Goal: Task Accomplishment & Management: Complete application form

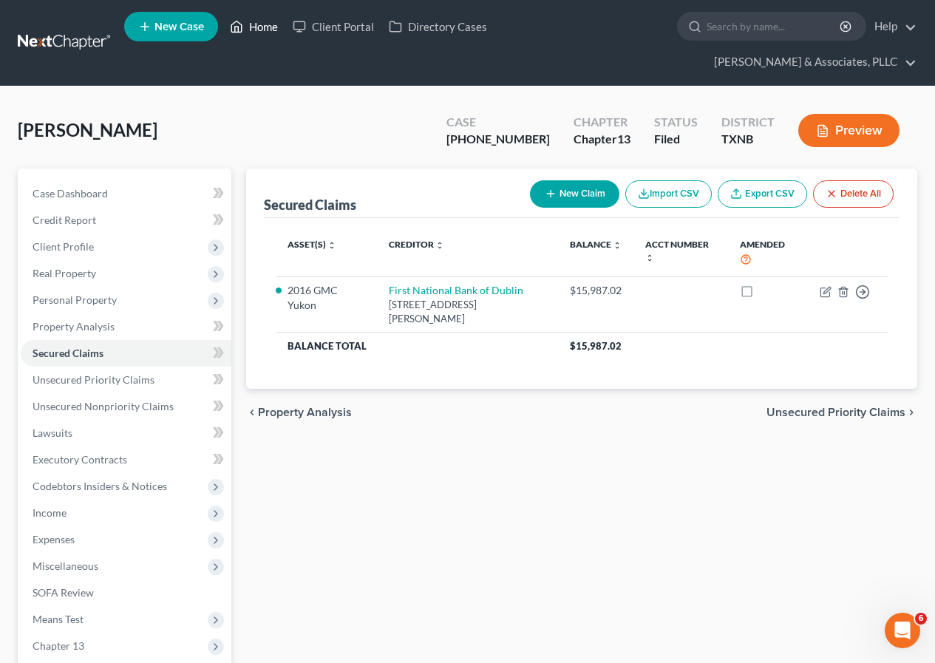
drag, startPoint x: 261, startPoint y: 26, endPoint x: 294, endPoint y: 83, distance: 65.9
click at [261, 25] on link "Home" at bounding box center [253, 26] width 63 height 27
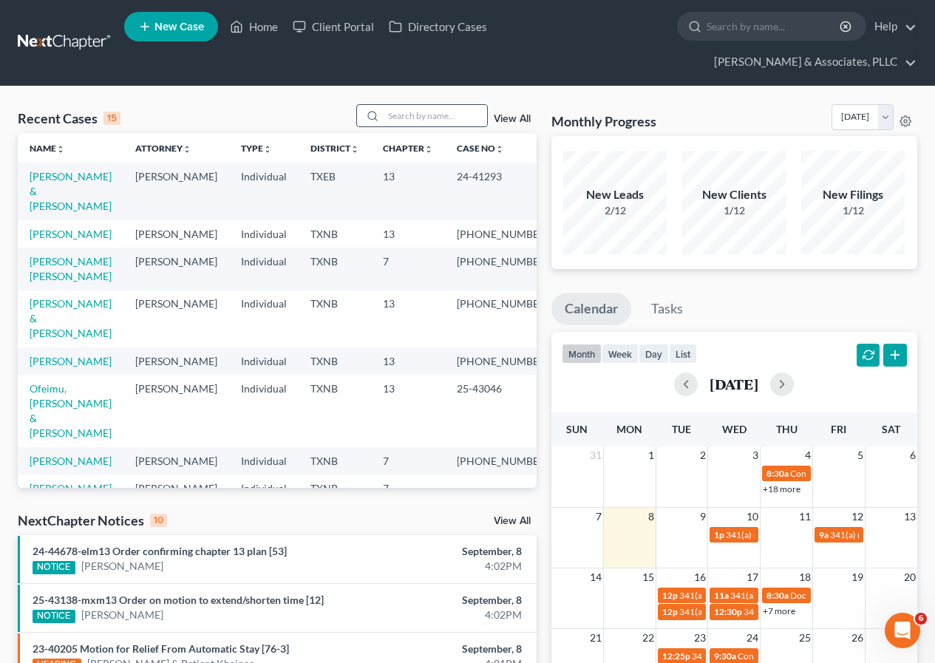
click at [426, 120] on input "search" at bounding box center [435, 115] width 103 height 21
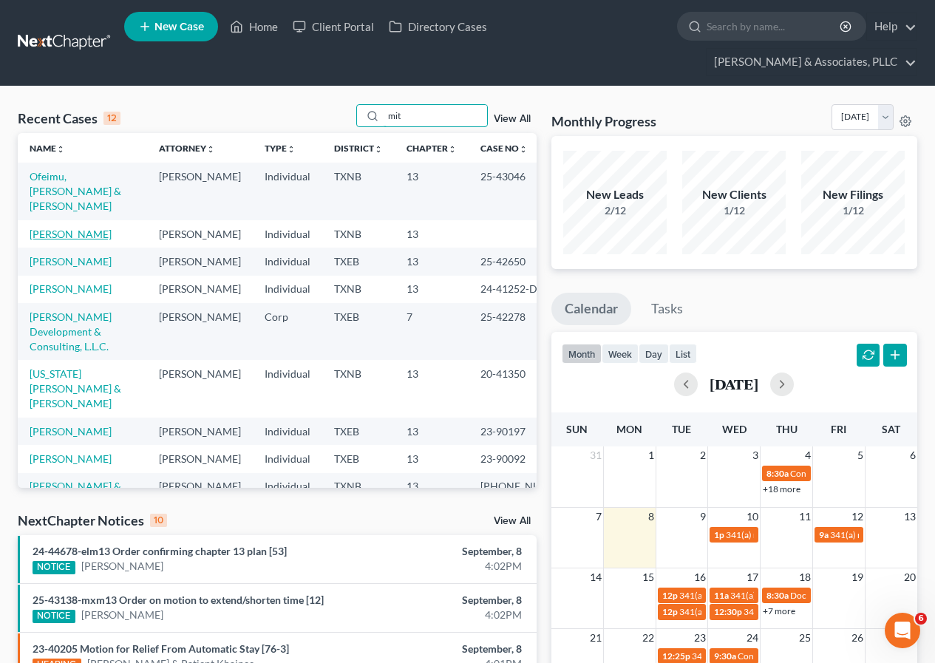
type input "mit"
click at [63, 228] on link "[PERSON_NAME]" at bounding box center [71, 234] width 82 height 13
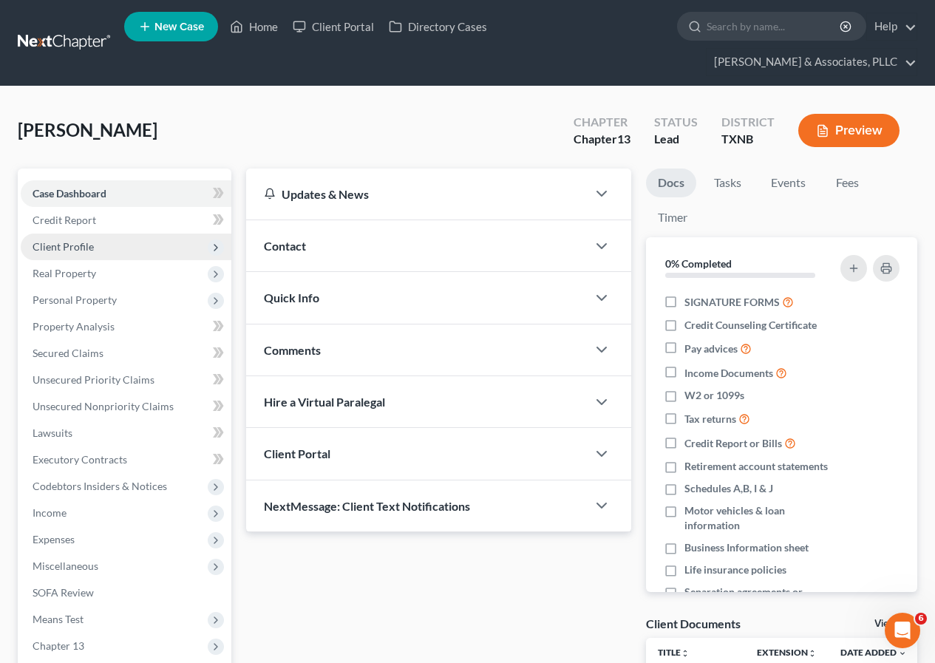
click at [95, 247] on span "Client Profile" at bounding box center [126, 247] width 211 height 27
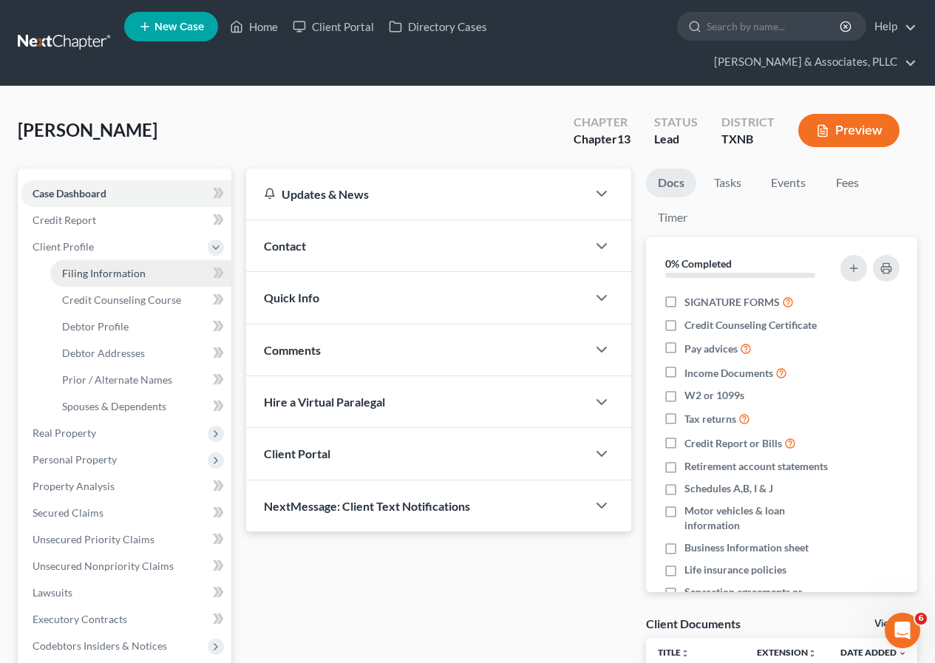
click at [98, 273] on span "Filing Information" at bounding box center [104, 273] width 84 height 13
select select "1"
select select "0"
select select "3"
select select "78"
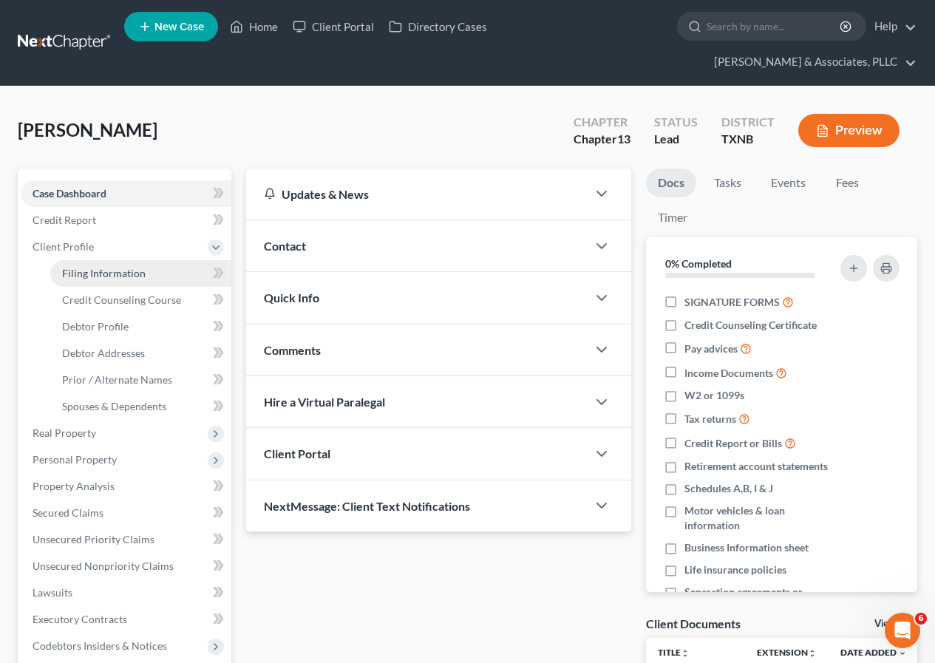
select select "0"
select select "45"
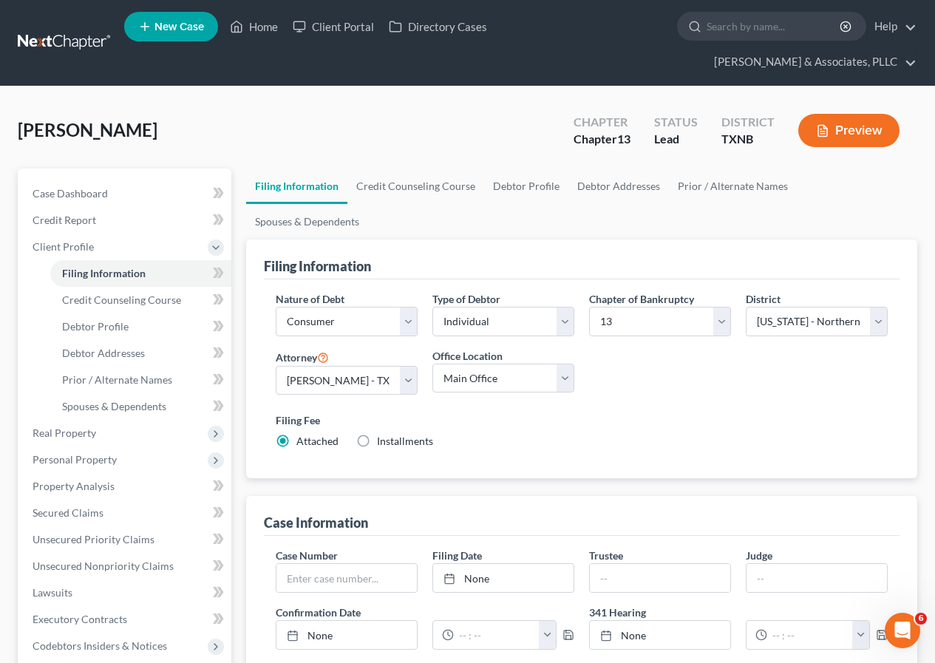
click at [877, 123] on button "Preview" at bounding box center [848, 130] width 101 height 33
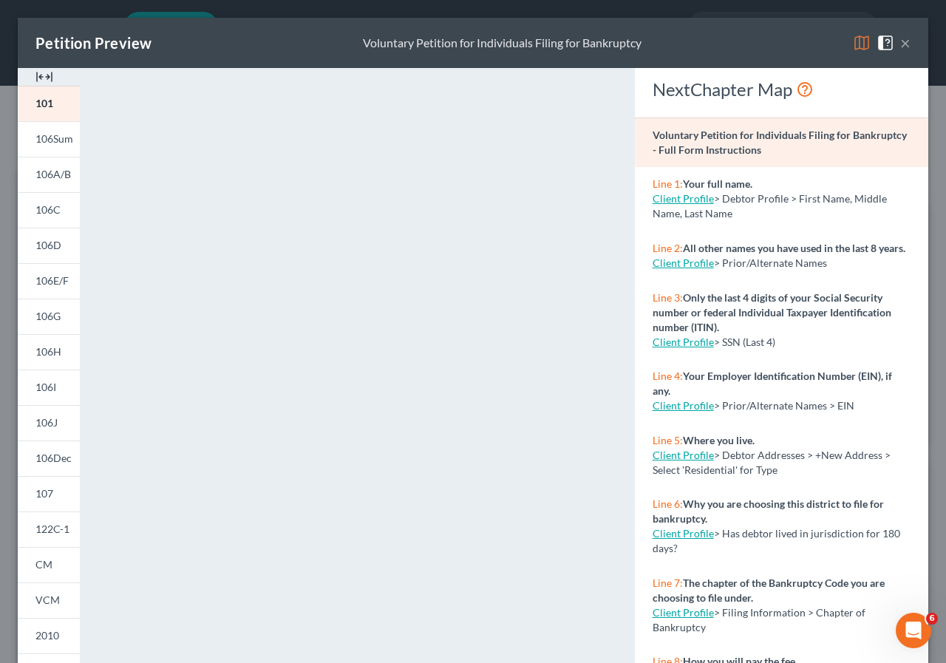
click at [900, 36] on button "×" at bounding box center [905, 43] width 10 height 18
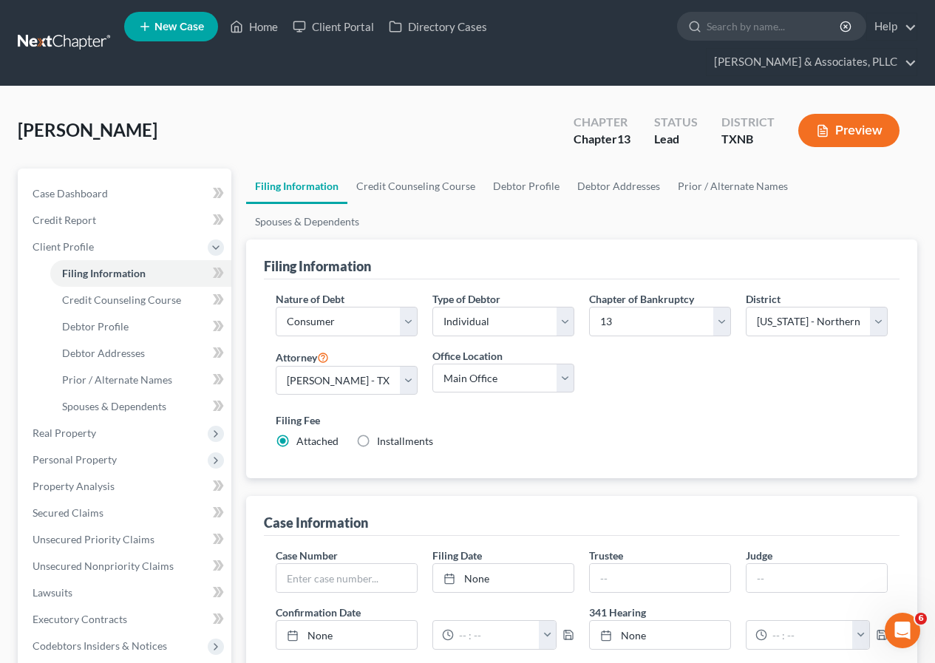
click at [848, 133] on button "Preview" at bounding box center [848, 130] width 101 height 33
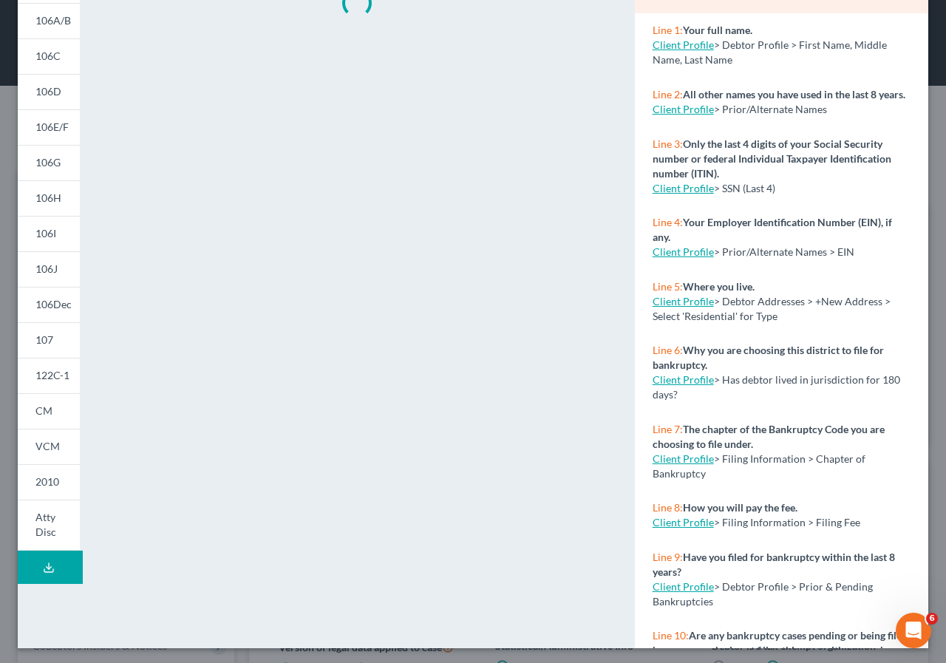
scroll to position [157, 0]
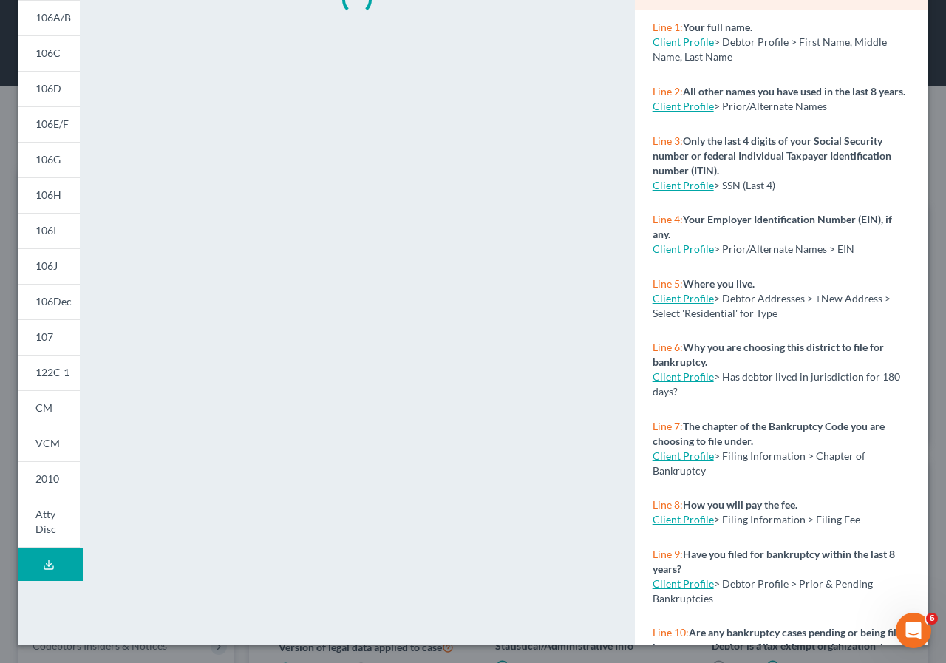
click at [54, 409] on link "CM" at bounding box center [49, 407] width 62 height 35
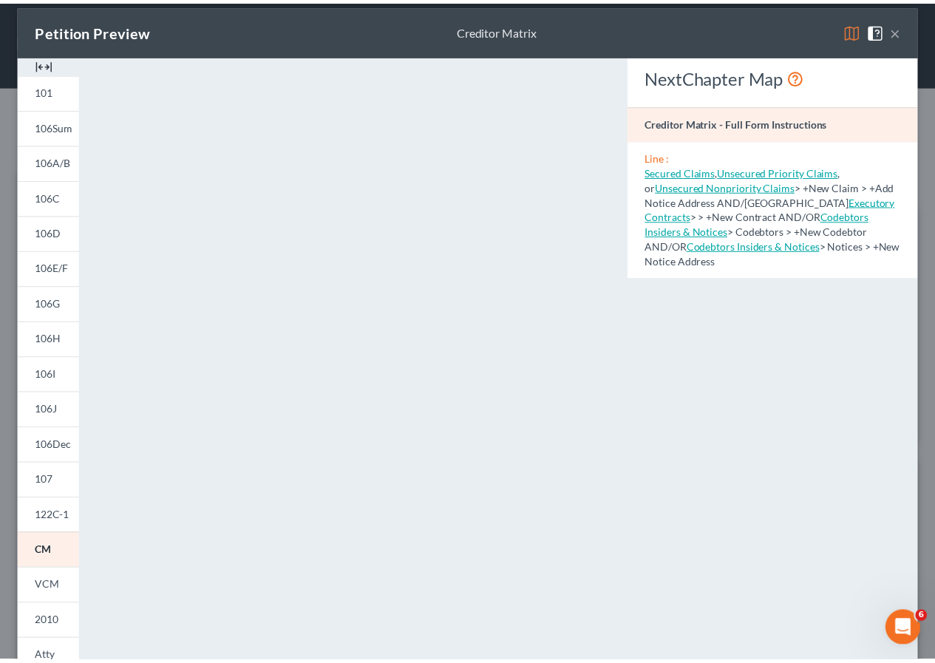
scroll to position [9, 0]
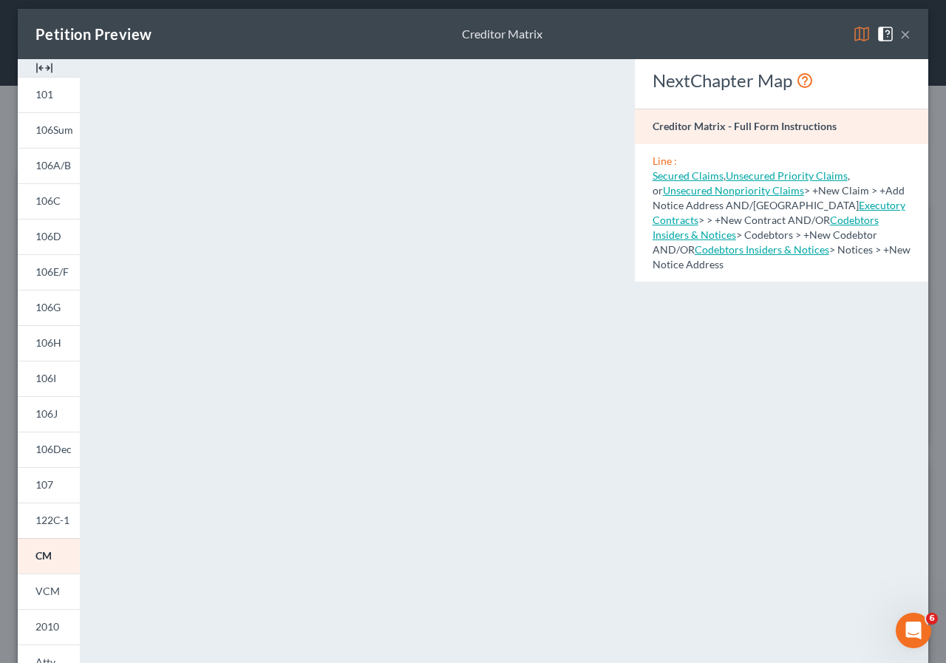
click at [900, 30] on button "×" at bounding box center [905, 34] width 10 height 18
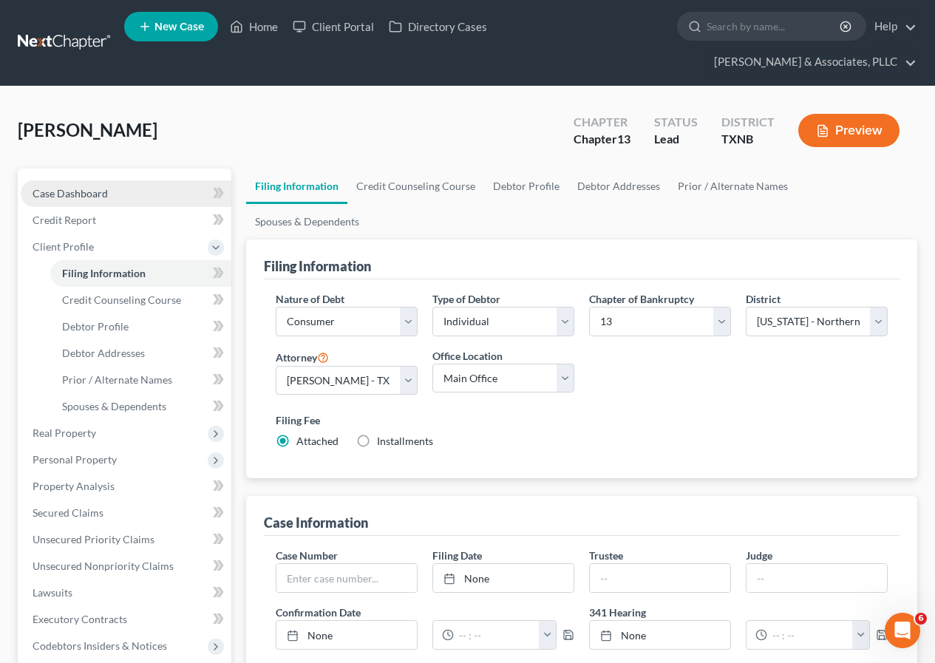
click at [66, 194] on span "Case Dashboard" at bounding box center [70, 193] width 75 height 13
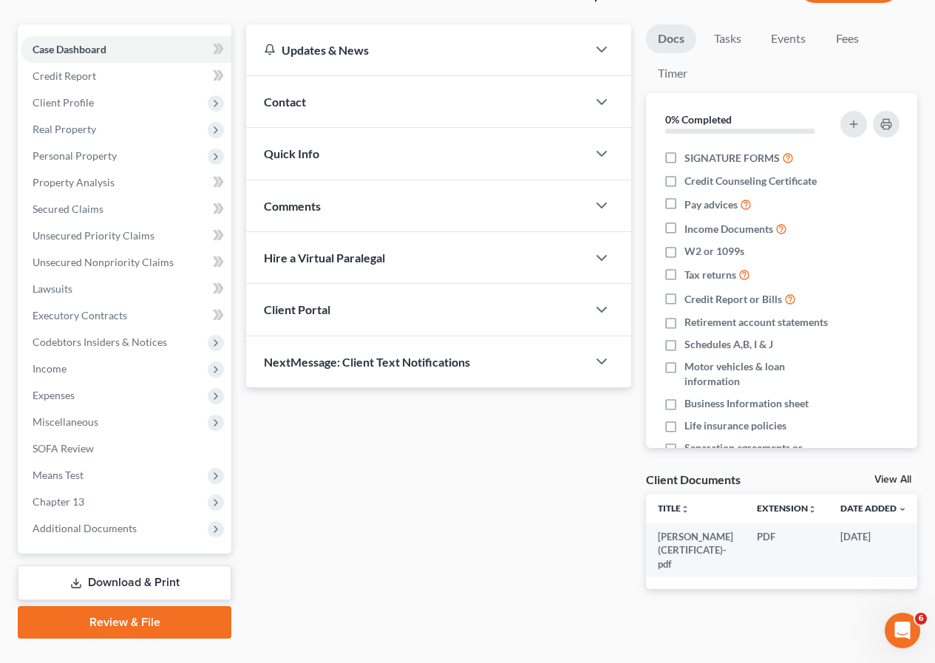
scroll to position [176, 0]
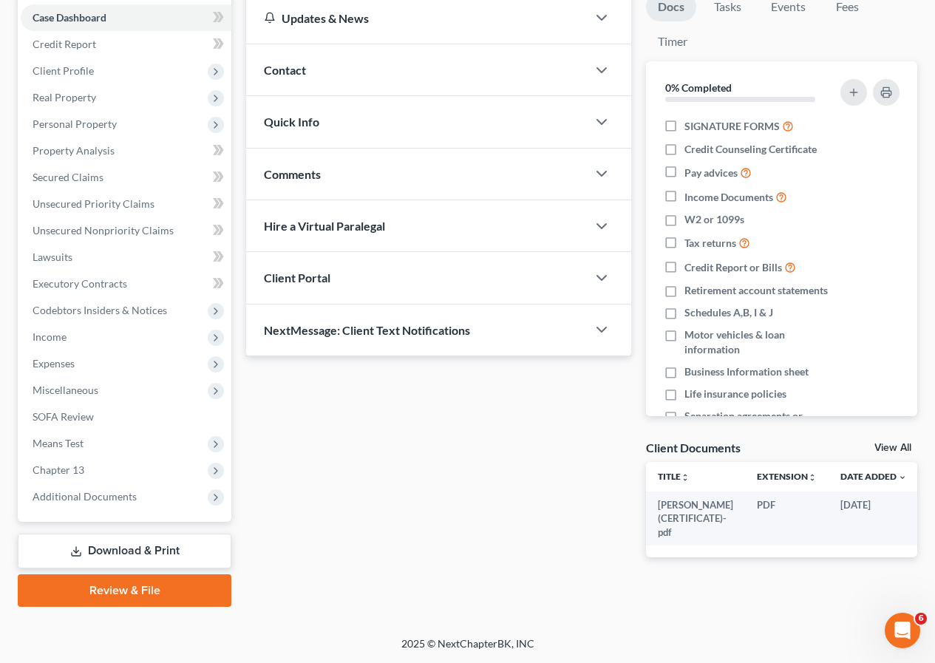
click at [112, 599] on link "Review & File" at bounding box center [125, 590] width 214 height 33
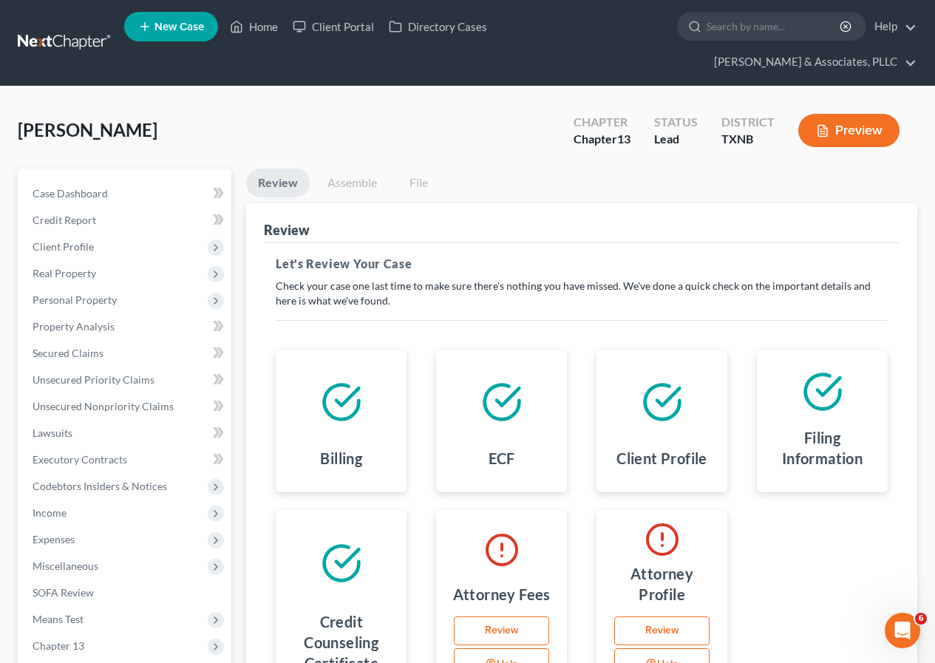
click at [496, 632] on link "Review" at bounding box center [501, 631] width 95 height 30
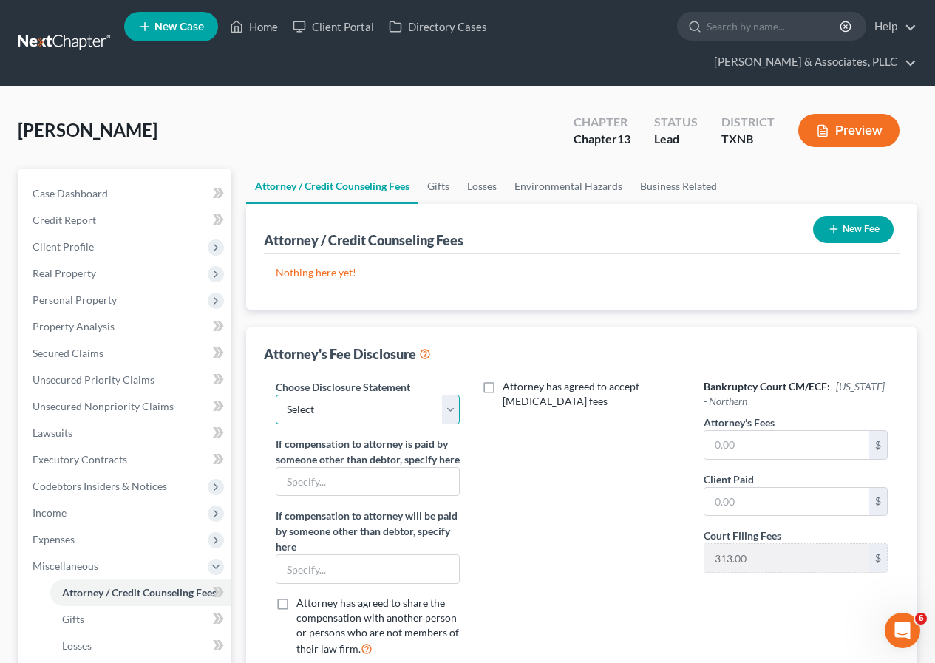
drag, startPoint x: 453, startPoint y: 411, endPoint x: 442, endPoint y: 424, distance: 16.8
click at [453, 411] on select "Select Disclosure" at bounding box center [368, 410] width 184 height 30
select select "0"
click at [276, 395] on select "Select Disclosure" at bounding box center [368, 410] width 184 height 30
click at [711, 442] on input "text" at bounding box center [786, 445] width 165 height 28
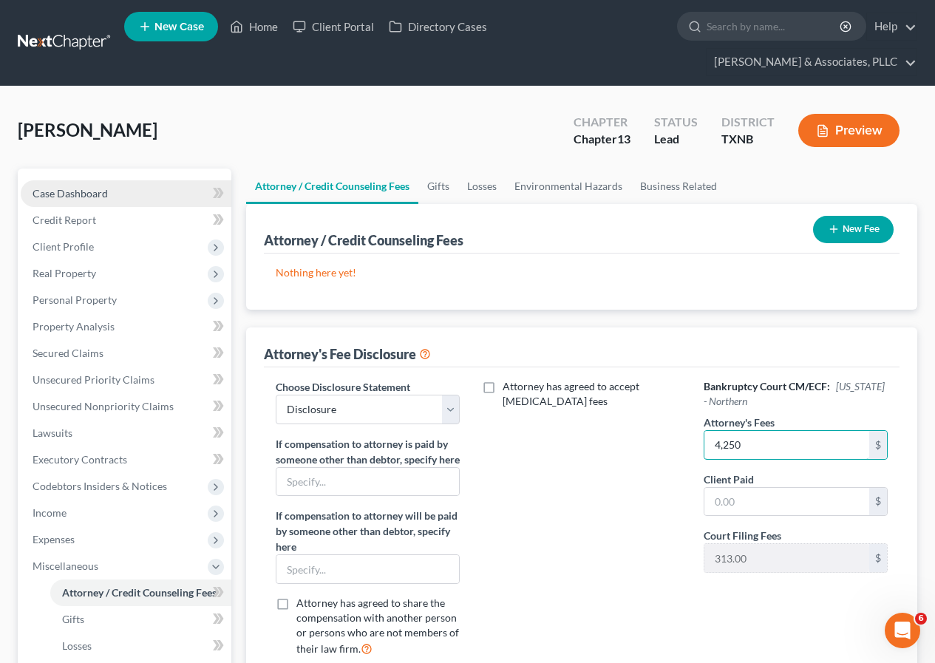
type input "4,250"
click at [58, 183] on link "Case Dashboard" at bounding box center [126, 193] width 211 height 27
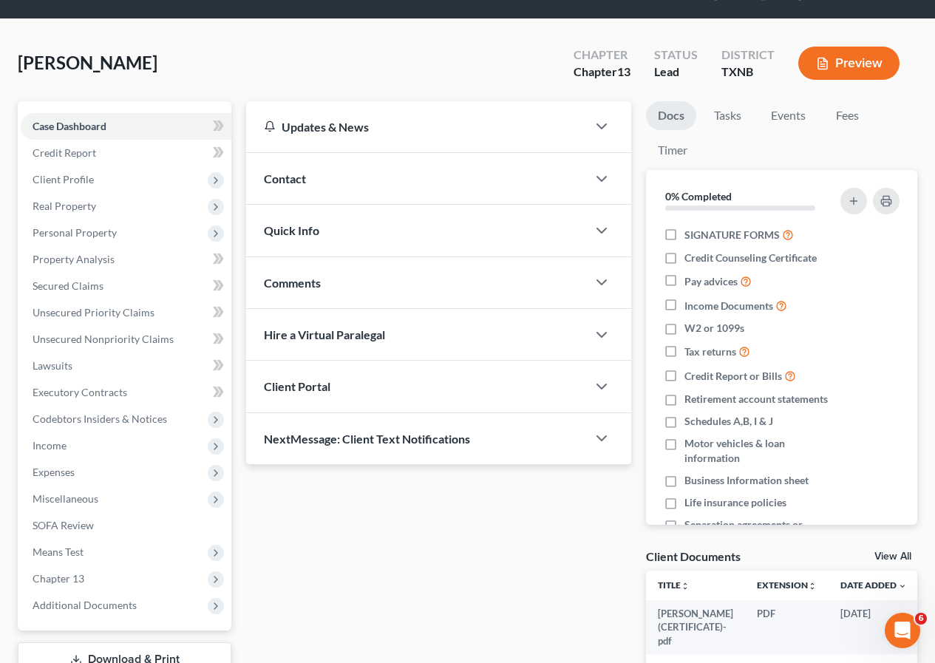
scroll to position [176, 0]
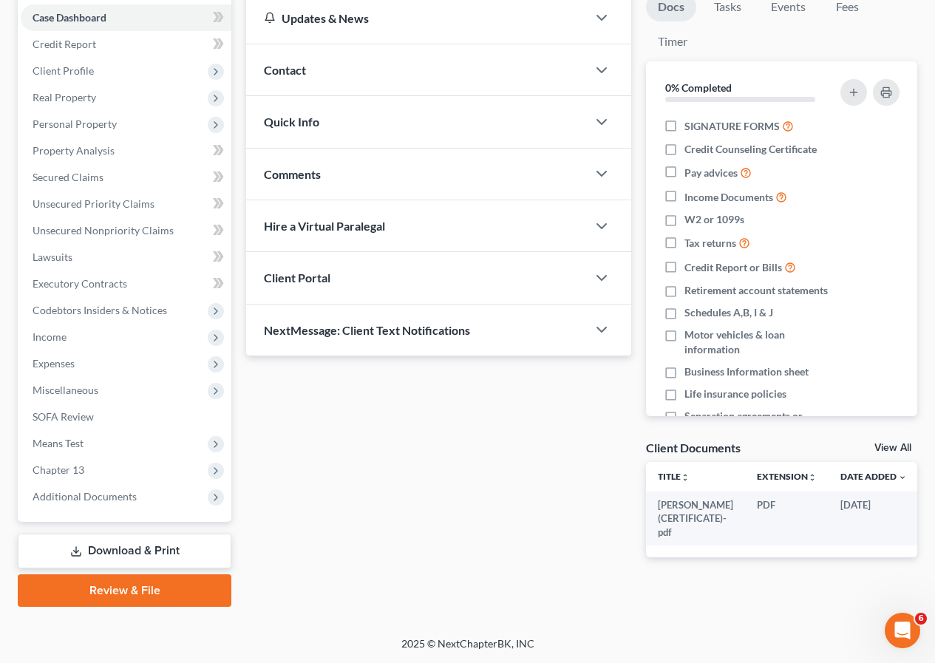
click at [146, 585] on link "Review & File" at bounding box center [125, 590] width 214 height 33
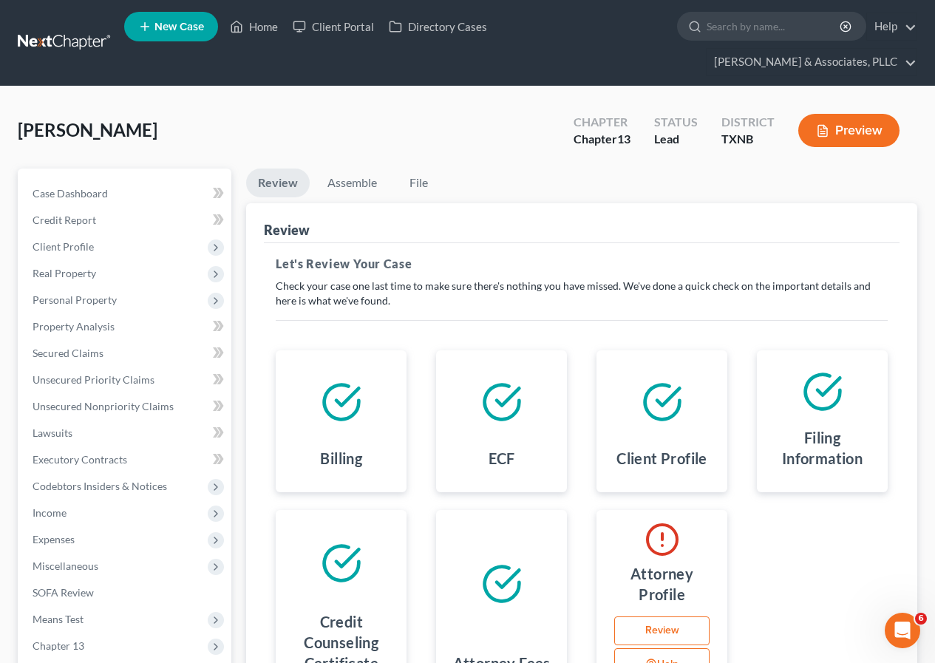
click at [655, 625] on link "Review" at bounding box center [661, 631] width 95 height 30
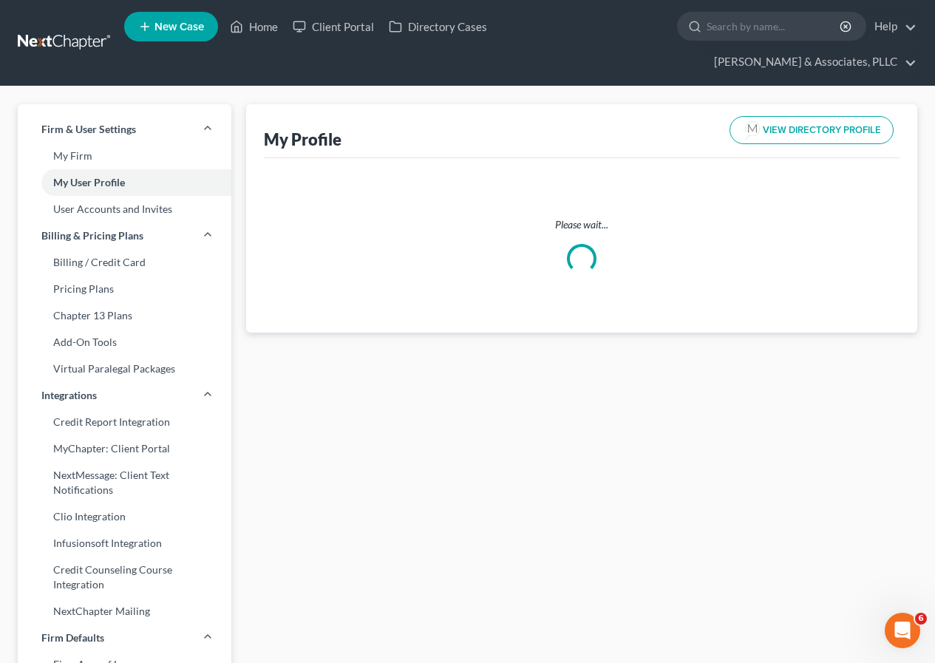
select select "45"
select select "77"
select select "attorney"
select select "0"
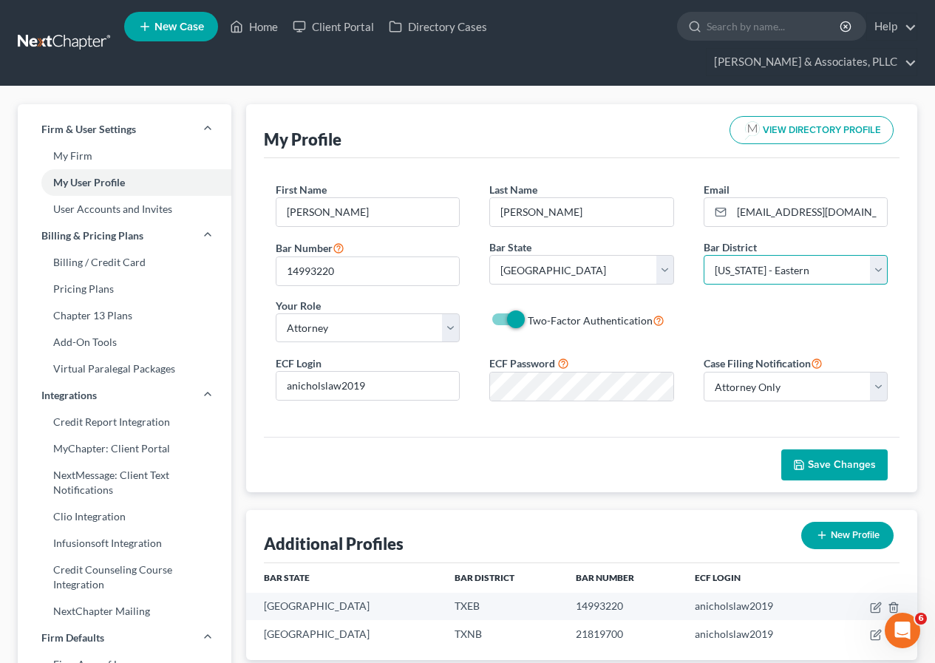
click at [878, 279] on select "Select [US_STATE] - [GEOGRAPHIC_DATA] [US_STATE] - [GEOGRAPHIC_DATA][US_STATE] …" at bounding box center [796, 270] width 184 height 30
select select "78"
click at [704, 255] on select "Select [US_STATE] - [GEOGRAPHIC_DATA] [US_STATE] - [GEOGRAPHIC_DATA][US_STATE] …" at bounding box center [796, 270] width 184 height 30
click at [813, 462] on span "Save Changes" at bounding box center [842, 464] width 68 height 13
click at [253, 27] on link "Home" at bounding box center [253, 26] width 63 height 27
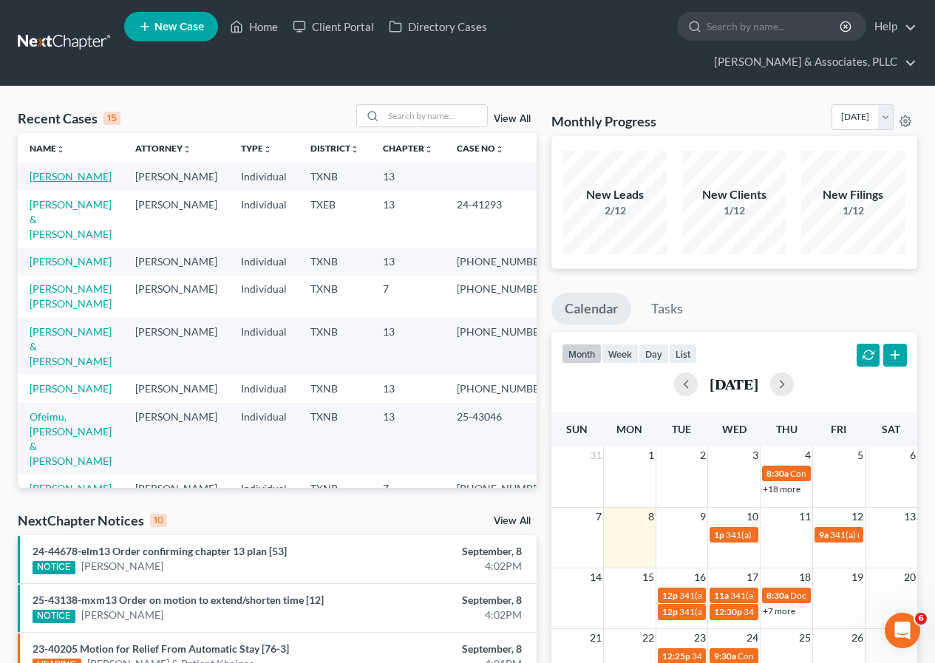
click at [55, 177] on link "[PERSON_NAME]" at bounding box center [71, 176] width 82 height 13
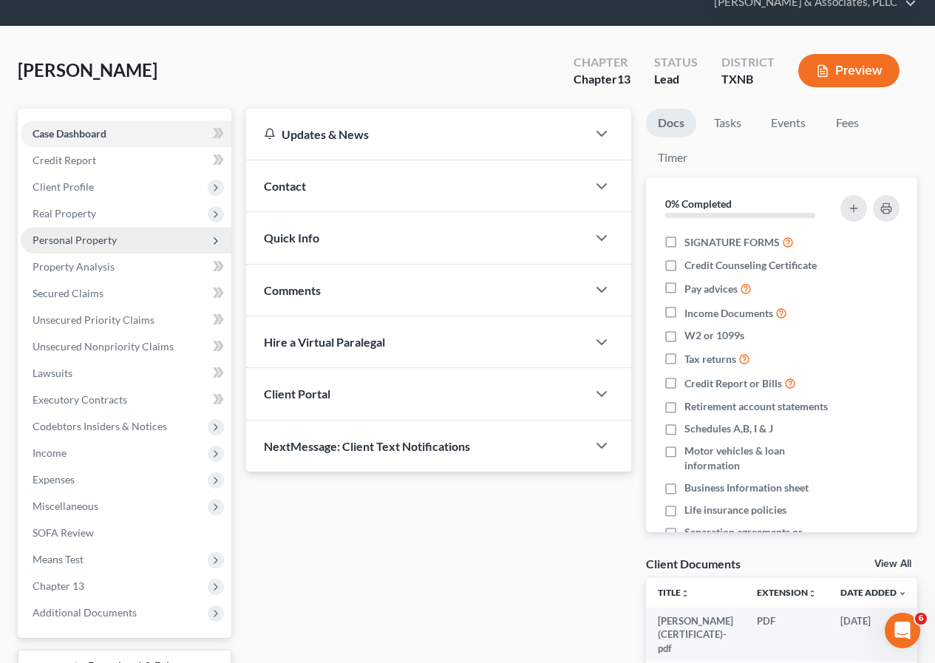
scroll to position [176, 0]
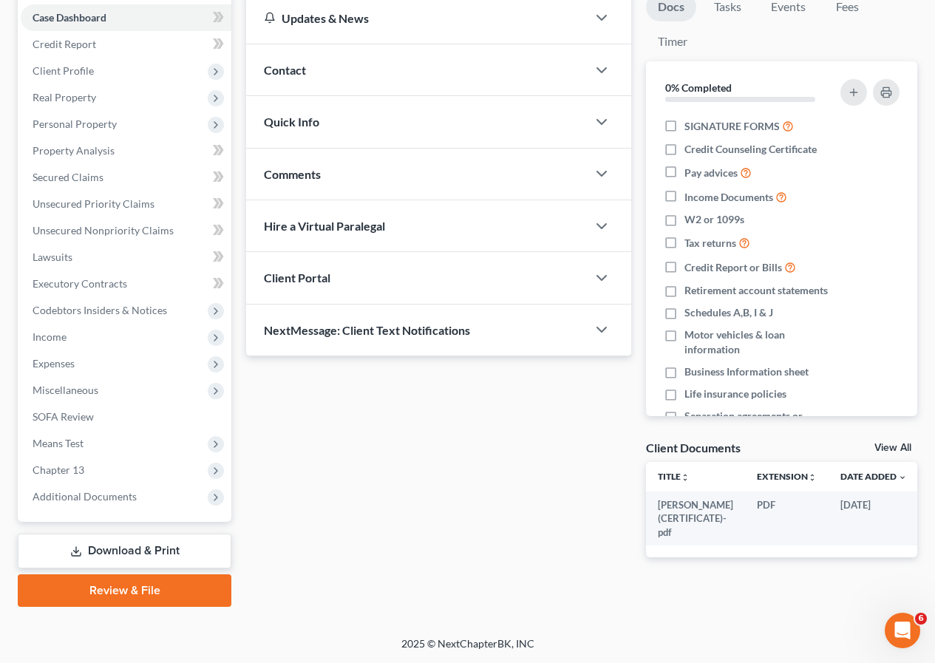
click at [168, 587] on link "Review & File" at bounding box center [125, 590] width 214 height 33
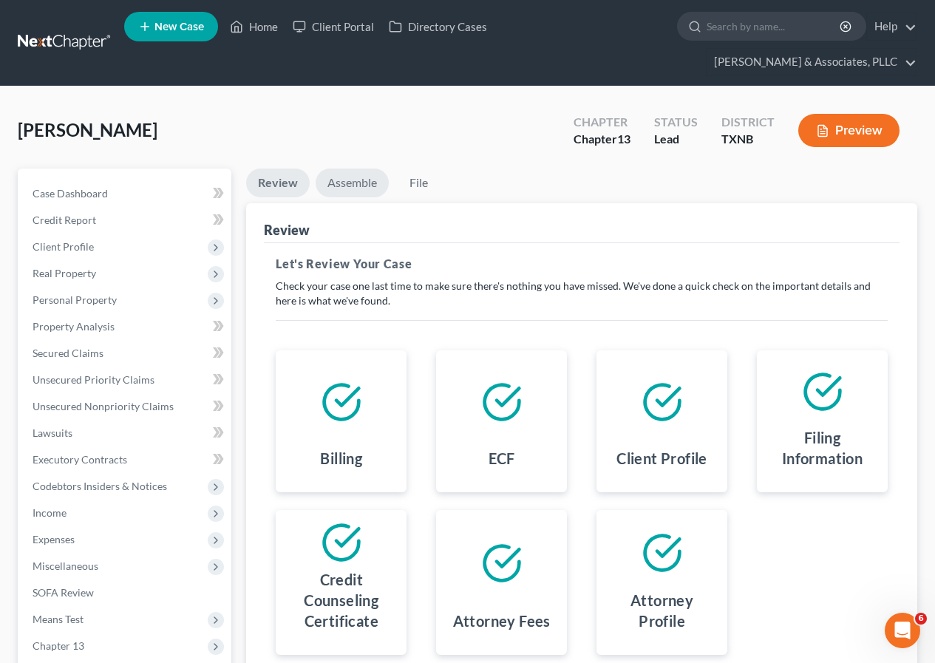
click at [358, 184] on link "Assemble" at bounding box center [352, 183] width 73 height 29
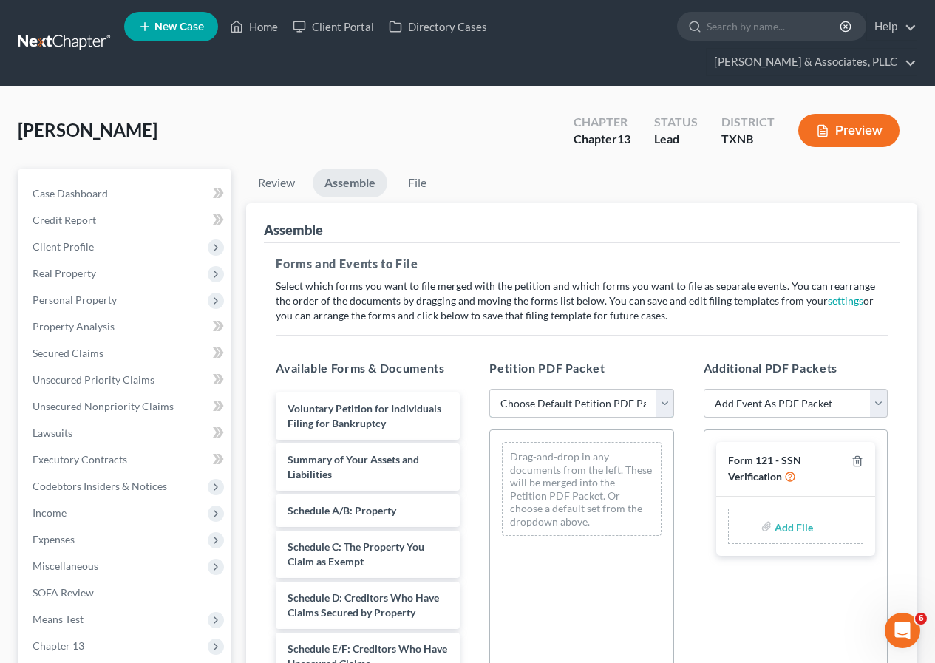
click at [663, 406] on select "Choose Default Petition PDF Packet Complete Bankruptcy Petition (all forms and …" at bounding box center [581, 404] width 184 height 30
select select "2"
click at [489, 389] on select "Choose Default Petition PDF Packet Complete Bankruptcy Petition (all forms and …" at bounding box center [581, 404] width 184 height 30
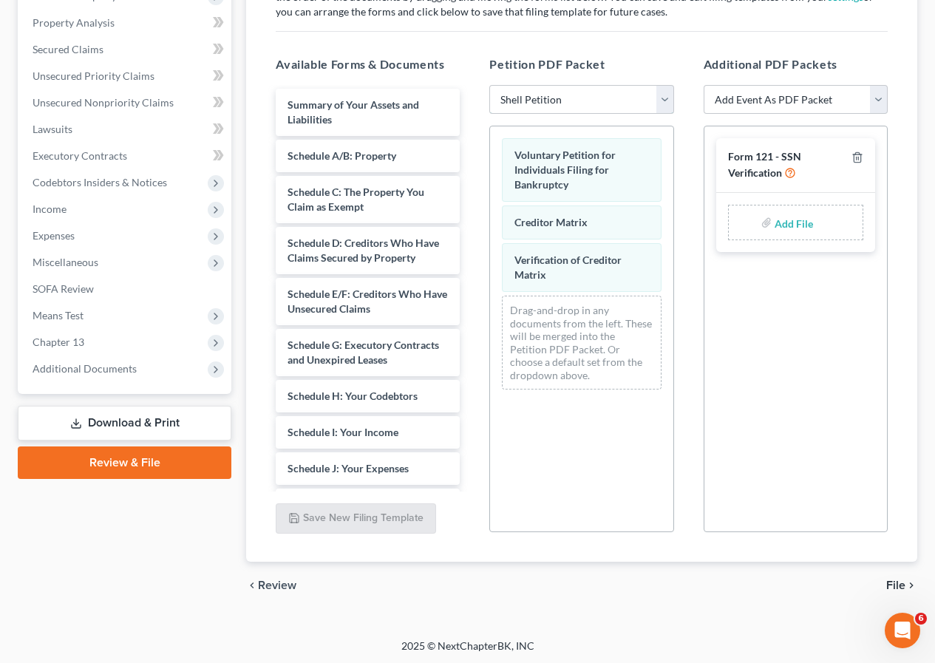
scroll to position [306, 0]
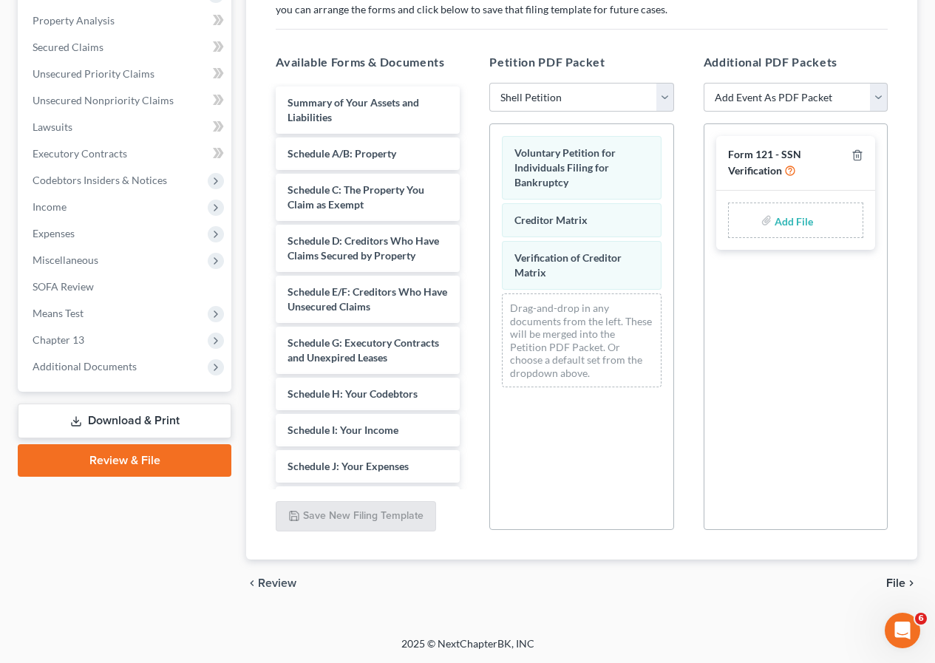
click at [891, 580] on span "File" at bounding box center [895, 583] width 19 height 12
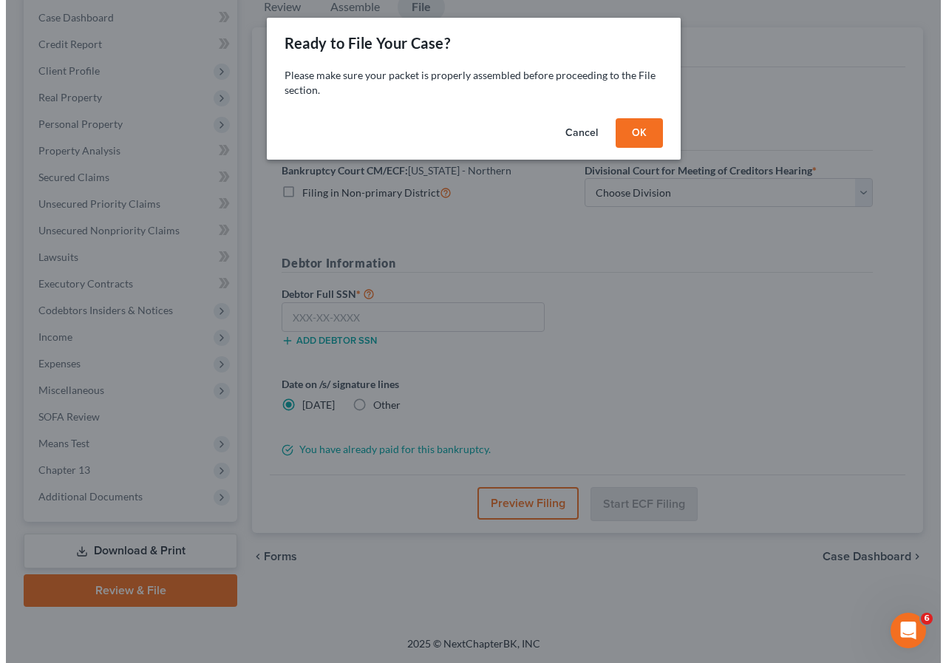
scroll to position [176, 0]
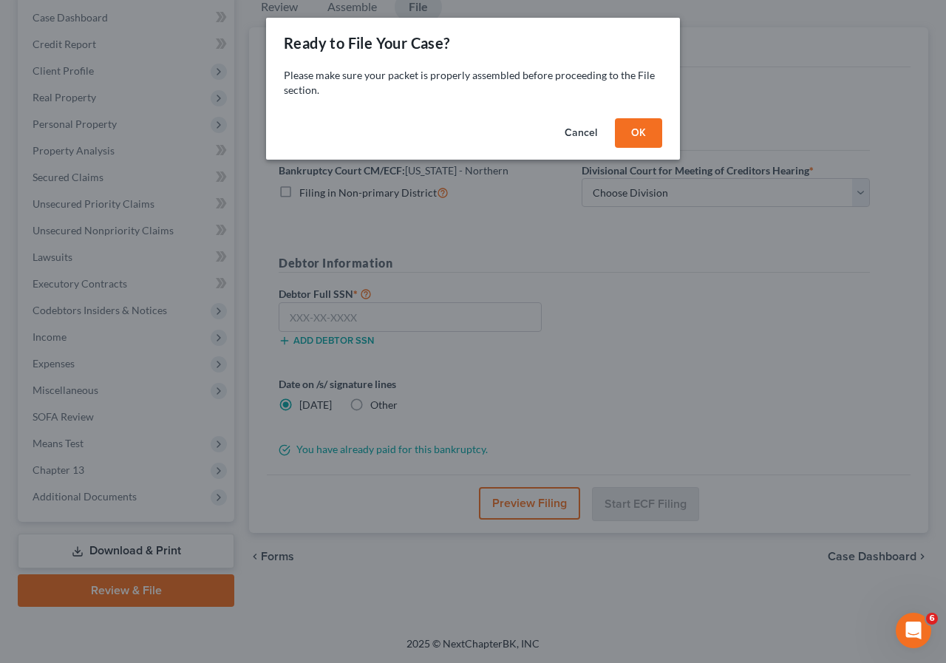
click at [635, 135] on button "OK" at bounding box center [638, 133] width 47 height 30
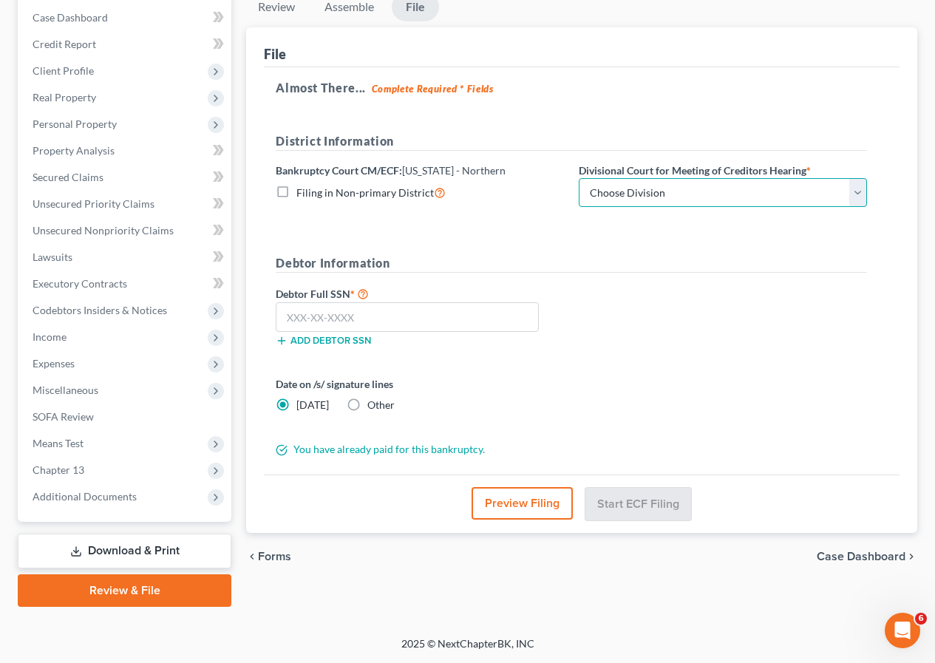
click at [857, 194] on select "Choose Division [PERSON_NAME] [GEOGRAPHIC_DATA] [GEOGRAPHIC_DATA] [GEOGRAPHIC_D…" at bounding box center [723, 193] width 288 height 30
select select "3"
click at [579, 178] on select "Choose Division [PERSON_NAME] [GEOGRAPHIC_DATA] [GEOGRAPHIC_DATA] [GEOGRAPHIC_D…" at bounding box center [723, 193] width 288 height 30
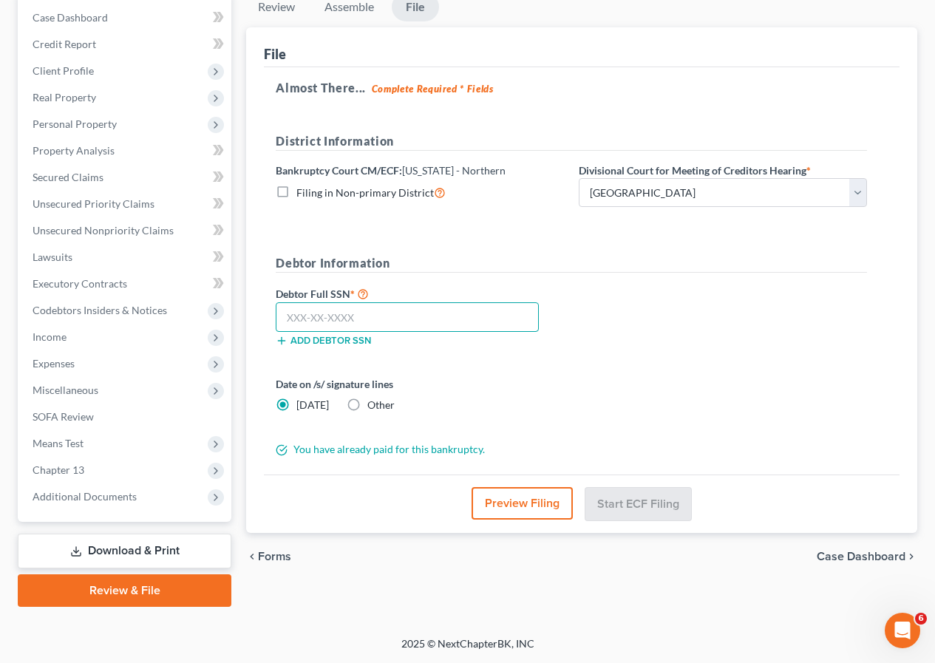
click at [358, 315] on input "text" at bounding box center [407, 317] width 263 height 30
type input "457-31-1411"
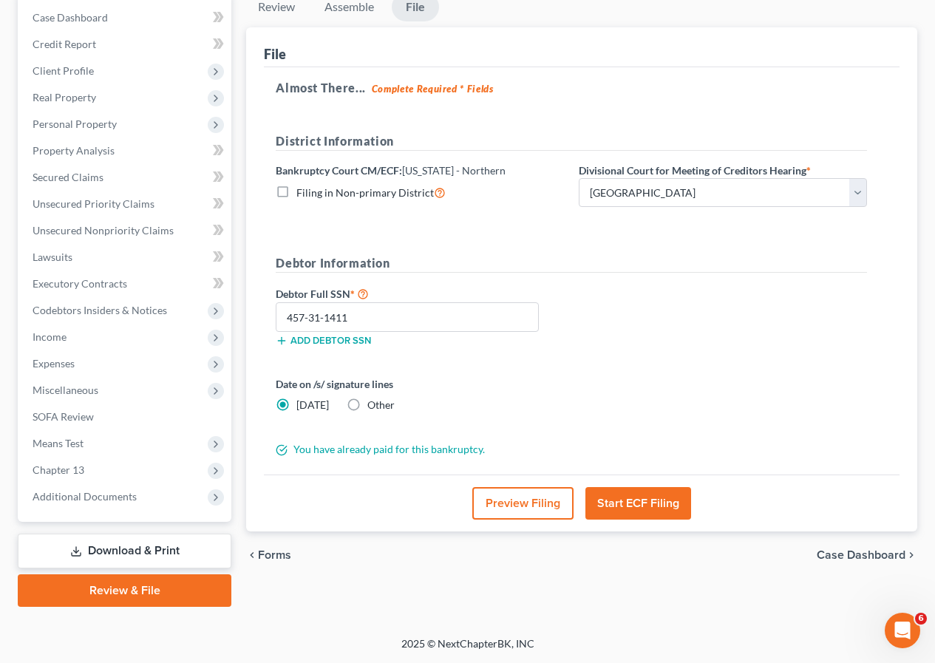
click at [623, 497] on button "Start ECF Filing" at bounding box center [638, 503] width 106 height 33
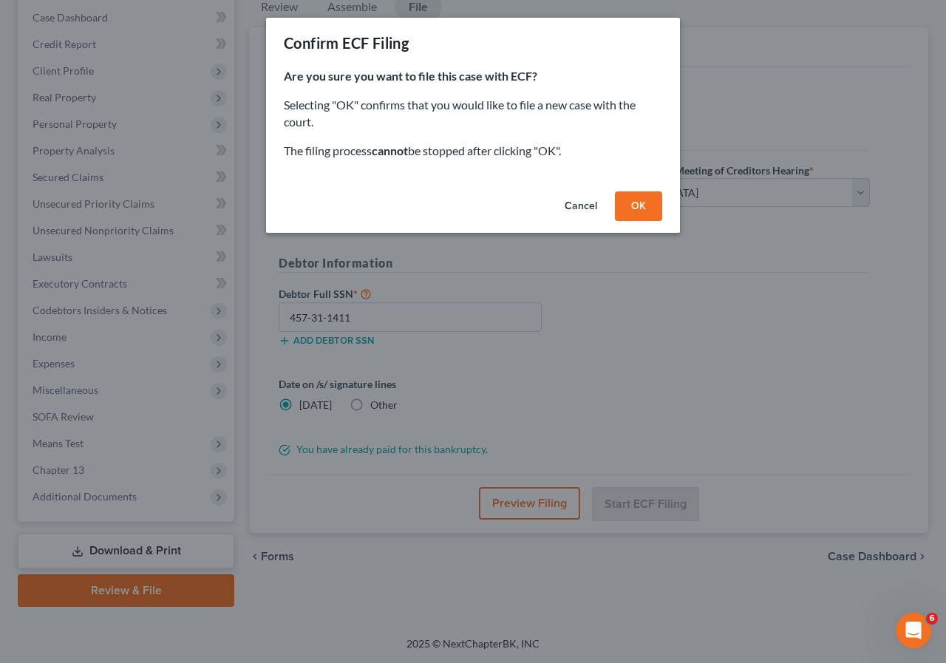
click at [638, 203] on button "OK" at bounding box center [638, 206] width 47 height 30
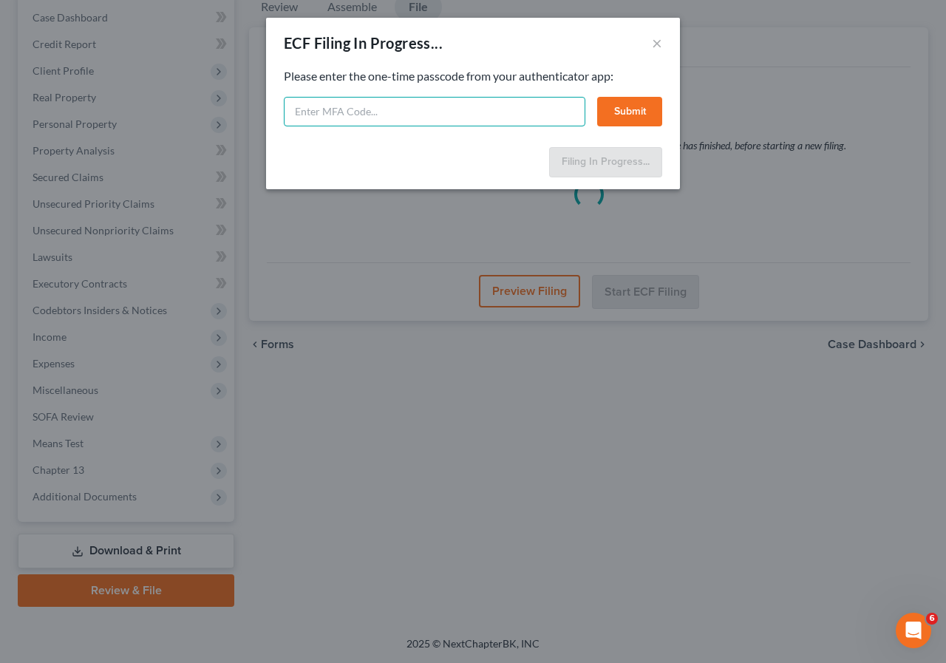
click at [325, 112] on input "text" at bounding box center [435, 112] width 302 height 30
type input "125574"
click at [618, 110] on button "Submit" at bounding box center [629, 112] width 65 height 30
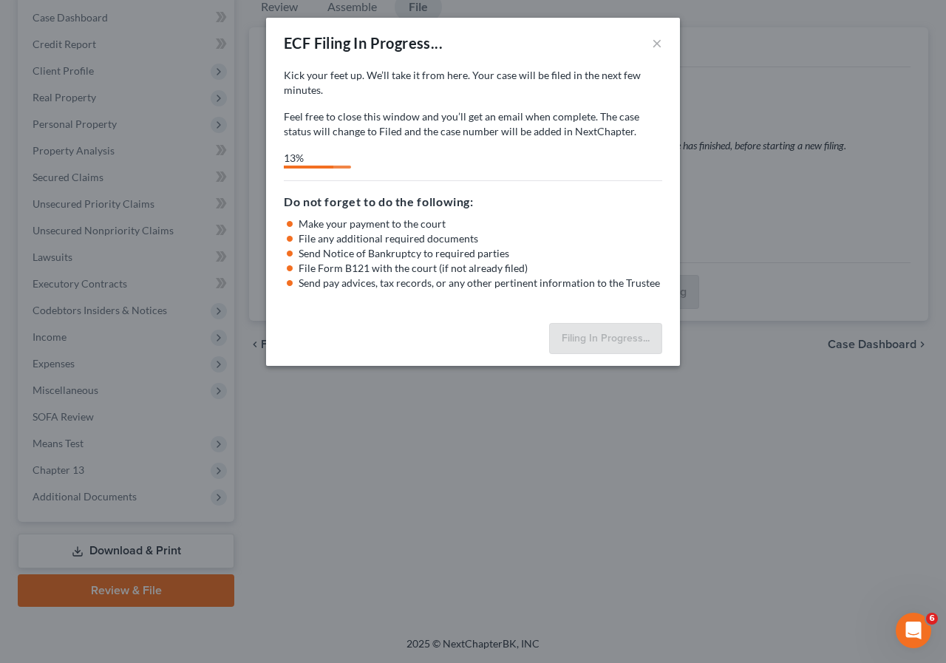
select select "3"
